Goal: Information Seeking & Learning: Learn about a topic

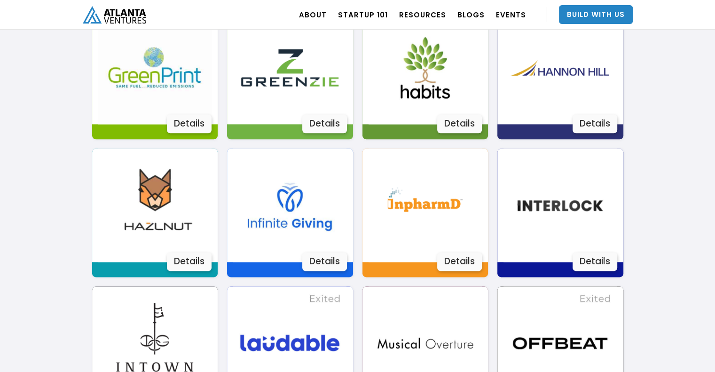
scroll to position [1129, 0]
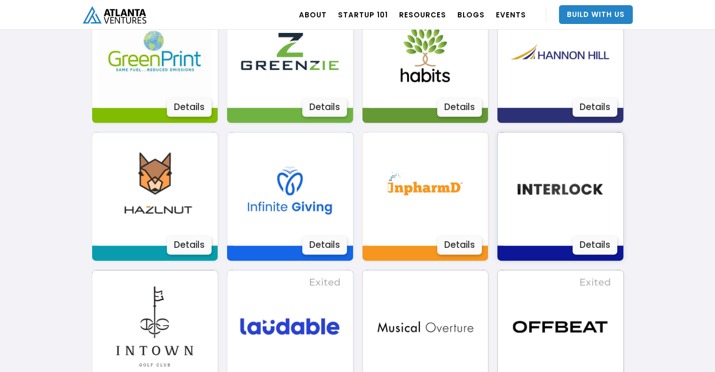
click at [543, 196] on img at bounding box center [560, 188] width 113 height 113
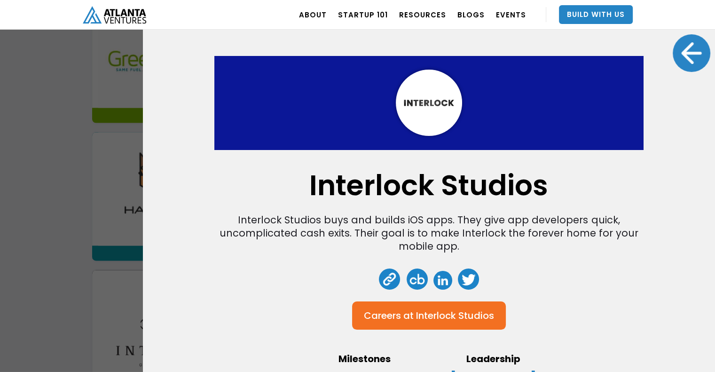
click at [692, 65] on div at bounding box center [692, 53] width 38 height 38
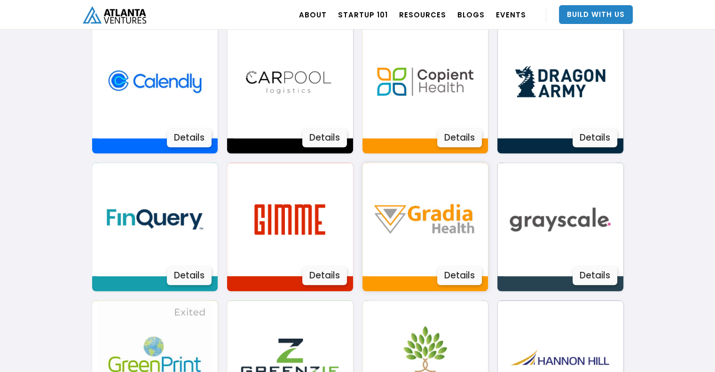
scroll to position [847, 0]
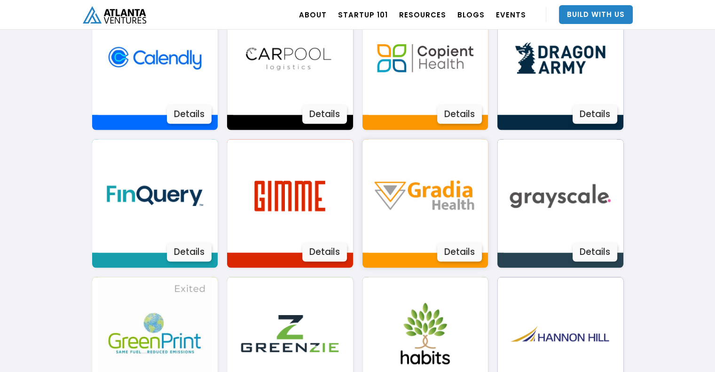
click at [399, 192] on img at bounding box center [425, 195] width 113 height 113
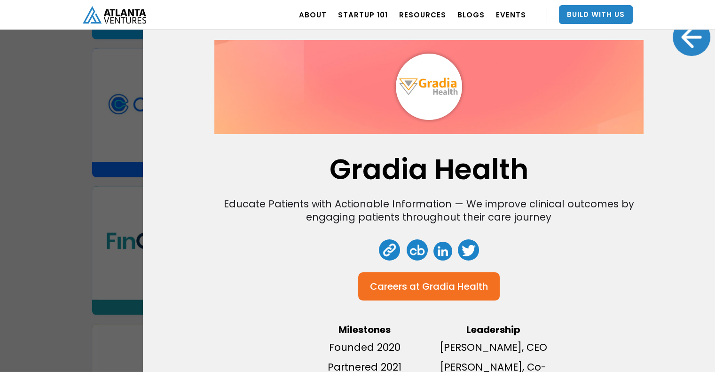
scroll to position [0, 0]
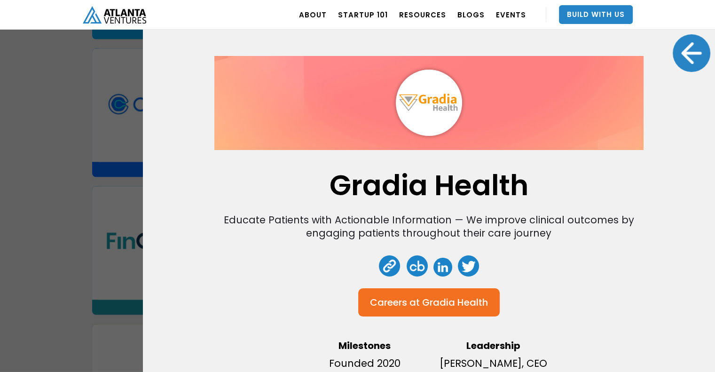
click at [438, 100] on img at bounding box center [429, 103] width 66 height 66
click at [440, 261] on link at bounding box center [443, 267] width 19 height 19
click at [679, 52] on div at bounding box center [692, 53] width 38 height 38
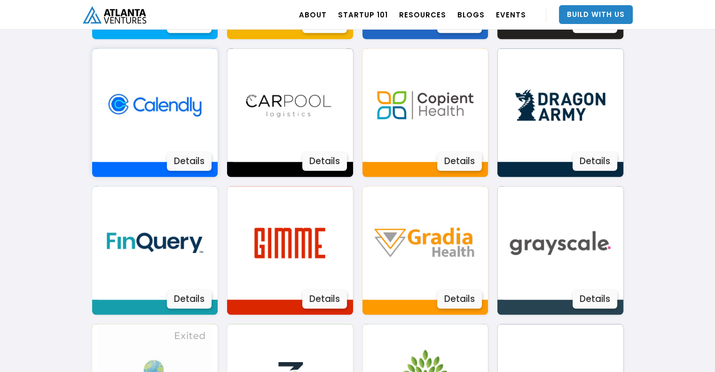
click at [172, 118] on img at bounding box center [154, 104] width 113 height 113
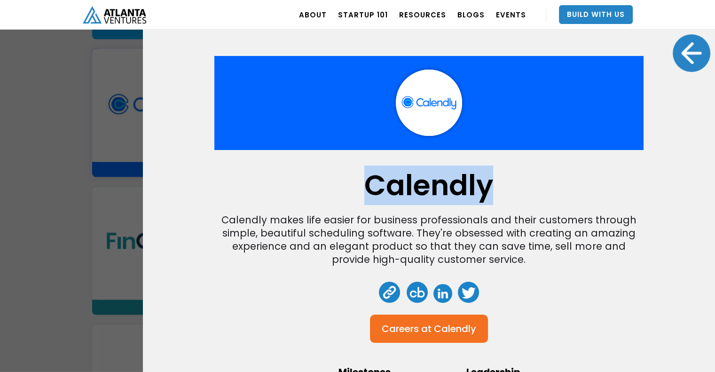
drag, startPoint x: 493, startPoint y: 182, endPoint x: 336, endPoint y: 186, distance: 157.2
click at [336, 186] on div "Calendly Calendly makes life easier for business professionals and their custom…" at bounding box center [428, 236] width 429 height 361
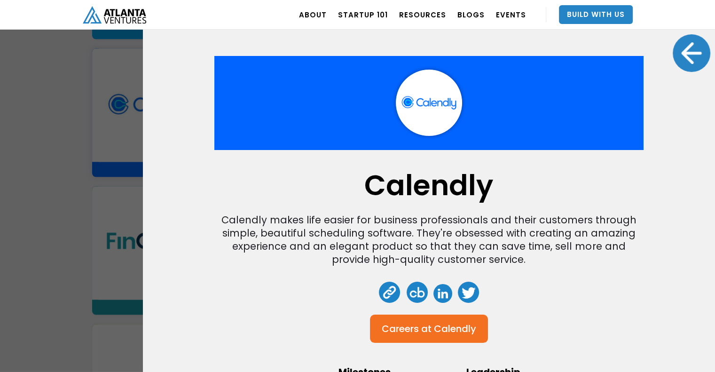
click at [117, 143] on div "Calendly Calendly makes life easier for business professionals and their custom…" at bounding box center [357, 186] width 715 height 372
click at [692, 47] on div at bounding box center [692, 53] width 38 height 38
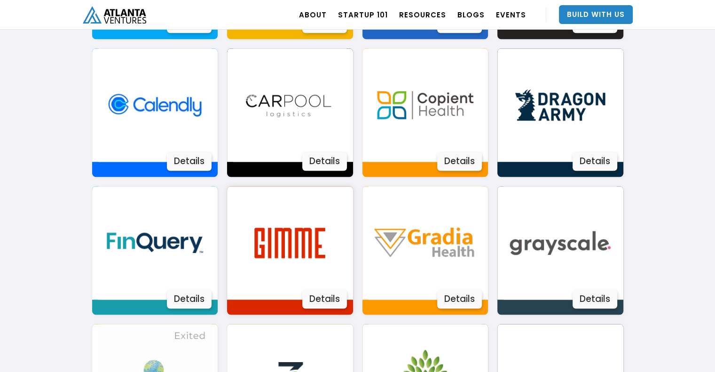
click at [325, 231] on img at bounding box center [289, 242] width 113 height 113
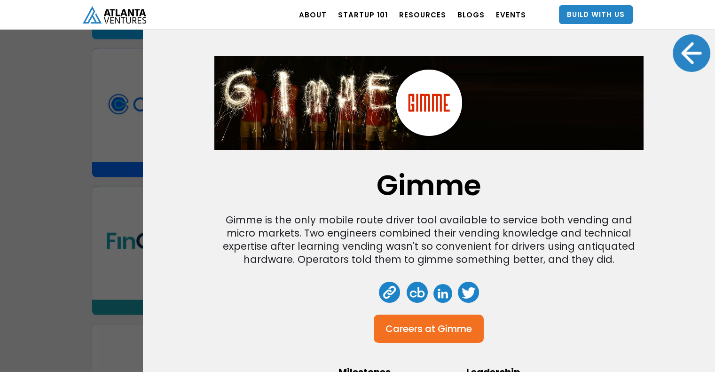
click at [681, 56] on div at bounding box center [692, 53] width 38 height 38
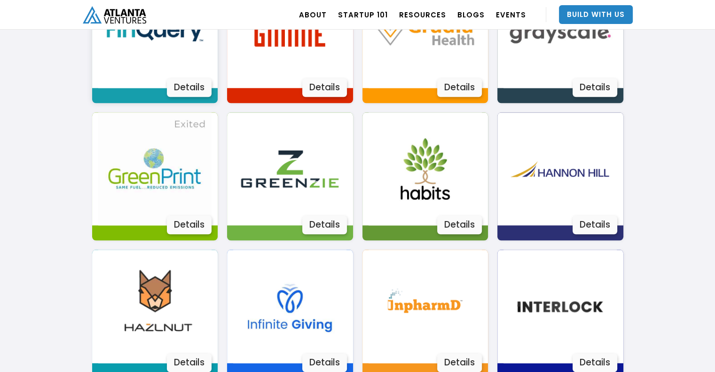
scroll to position [1035, 0]
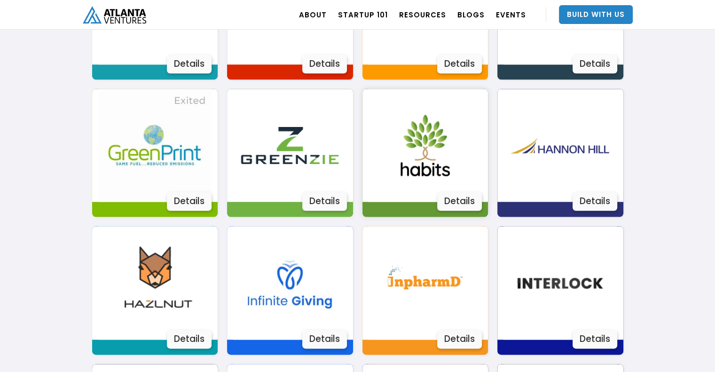
click at [418, 162] on img at bounding box center [425, 145] width 113 height 113
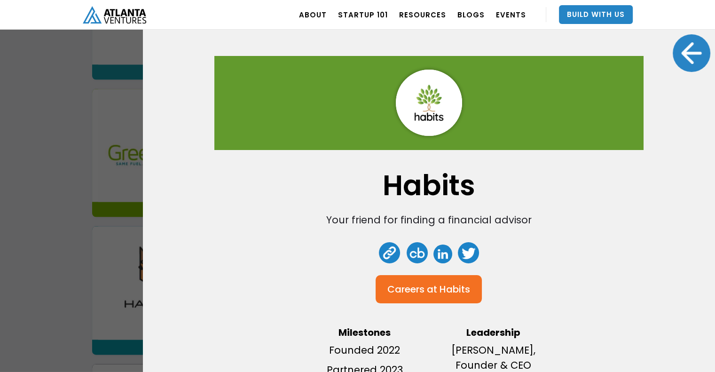
click at [687, 53] on div at bounding box center [692, 53] width 38 height 38
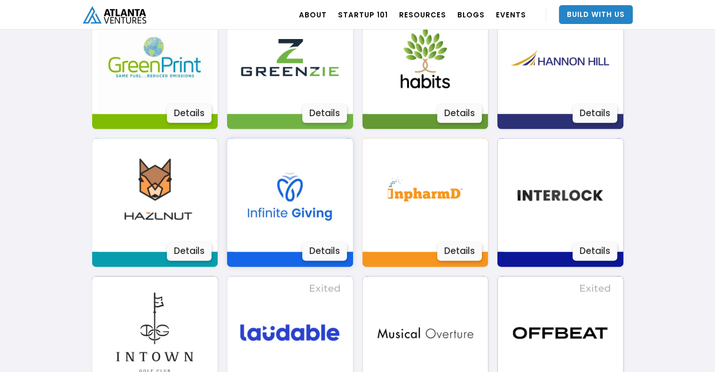
scroll to position [1129, 0]
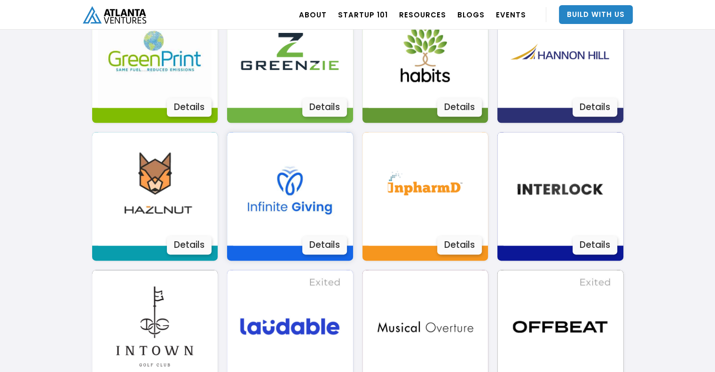
click at [301, 188] on img at bounding box center [289, 188] width 113 height 113
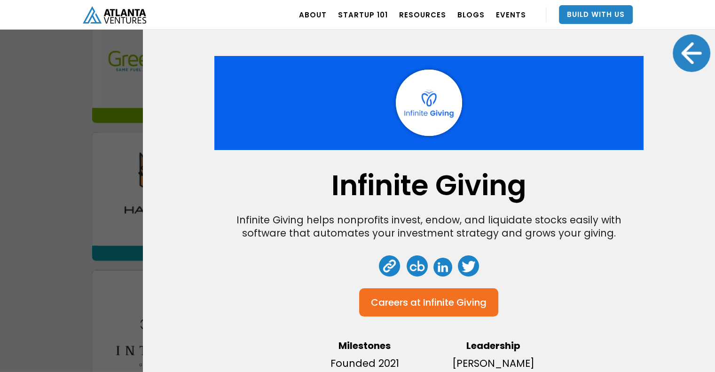
click at [434, 263] on link at bounding box center [443, 267] width 19 height 19
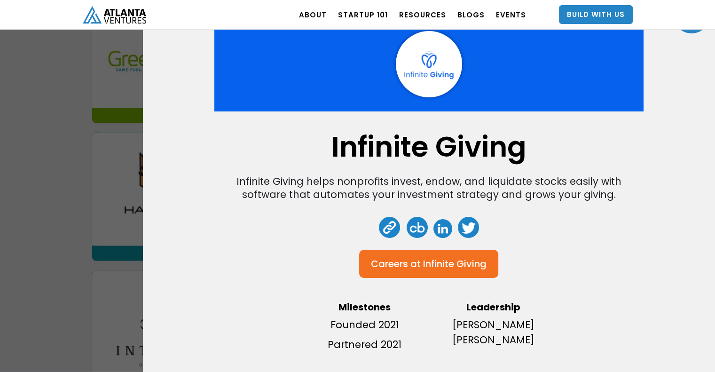
click at [108, 102] on div "Infinite Giving Infinite Giving helps nonprofits invest, endow, and liquidate s…" at bounding box center [357, 186] width 715 height 372
click at [113, 198] on div "Infinite Giving Infinite Giving helps nonprofits invest, endow, and liquidate s…" at bounding box center [357, 186] width 715 height 372
drag, startPoint x: 113, startPoint y: 198, endPoint x: 125, endPoint y: 231, distance: 35.4
click at [113, 199] on div "Infinite Giving Infinite Giving helps nonprofits invest, endow, and liquidate s…" at bounding box center [357, 186] width 715 height 372
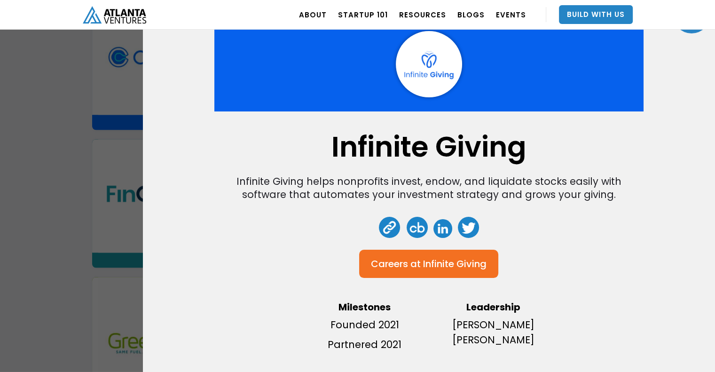
scroll to position [423, 0]
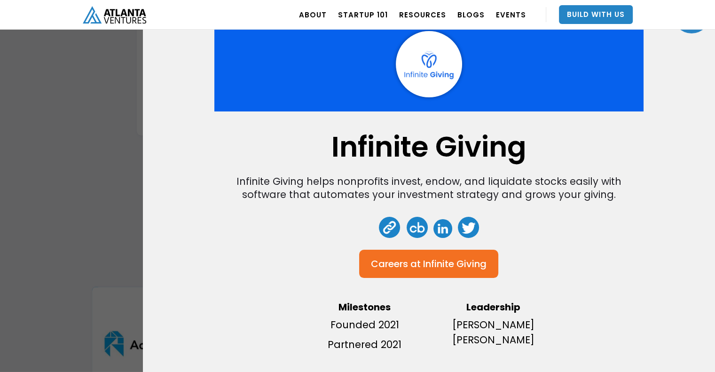
click at [172, 212] on div "Infinite Giving Infinite Giving helps nonprofits invest, endow, and liquidate s…" at bounding box center [429, 186] width 572 height 372
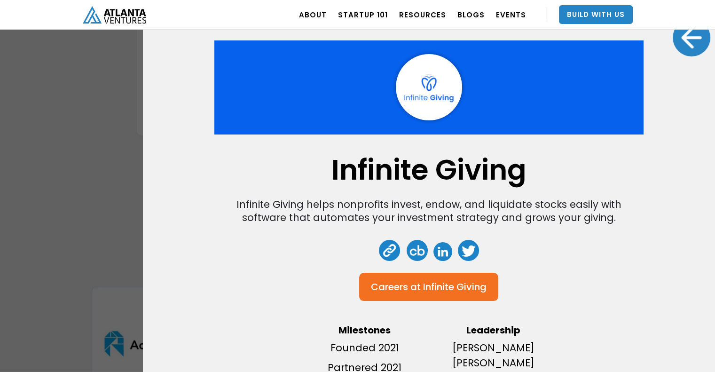
scroll to position [0, 0]
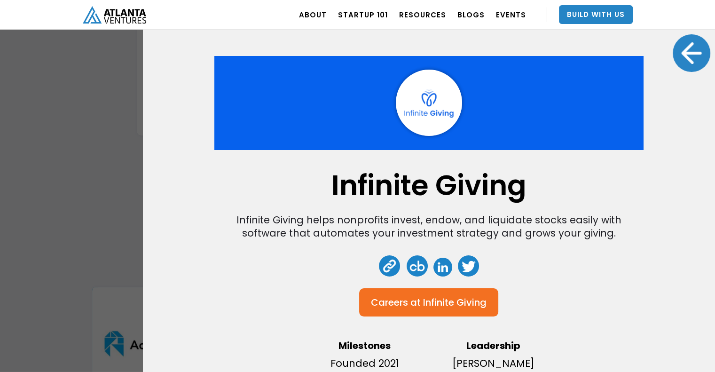
click at [685, 56] on div at bounding box center [692, 53] width 38 height 38
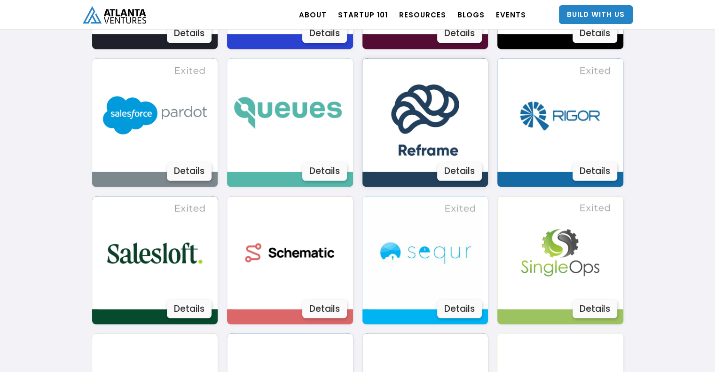
scroll to position [1505, 0]
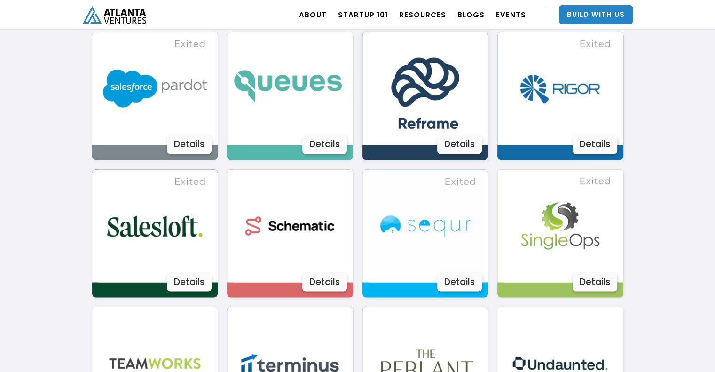
click at [421, 113] on img at bounding box center [425, 88] width 113 height 113
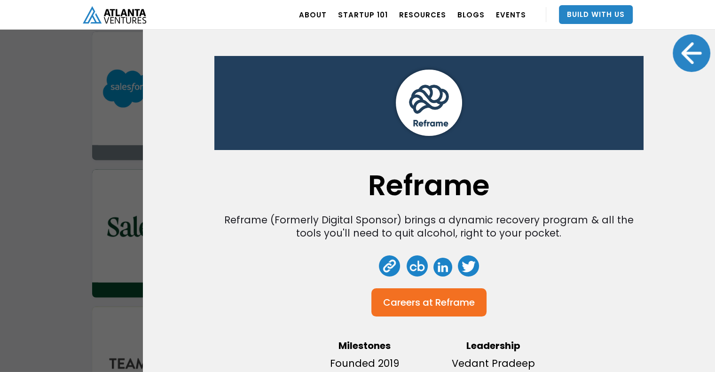
click at [442, 267] on link at bounding box center [443, 267] width 19 height 19
